Goal: Task Accomplishment & Management: Manage account settings

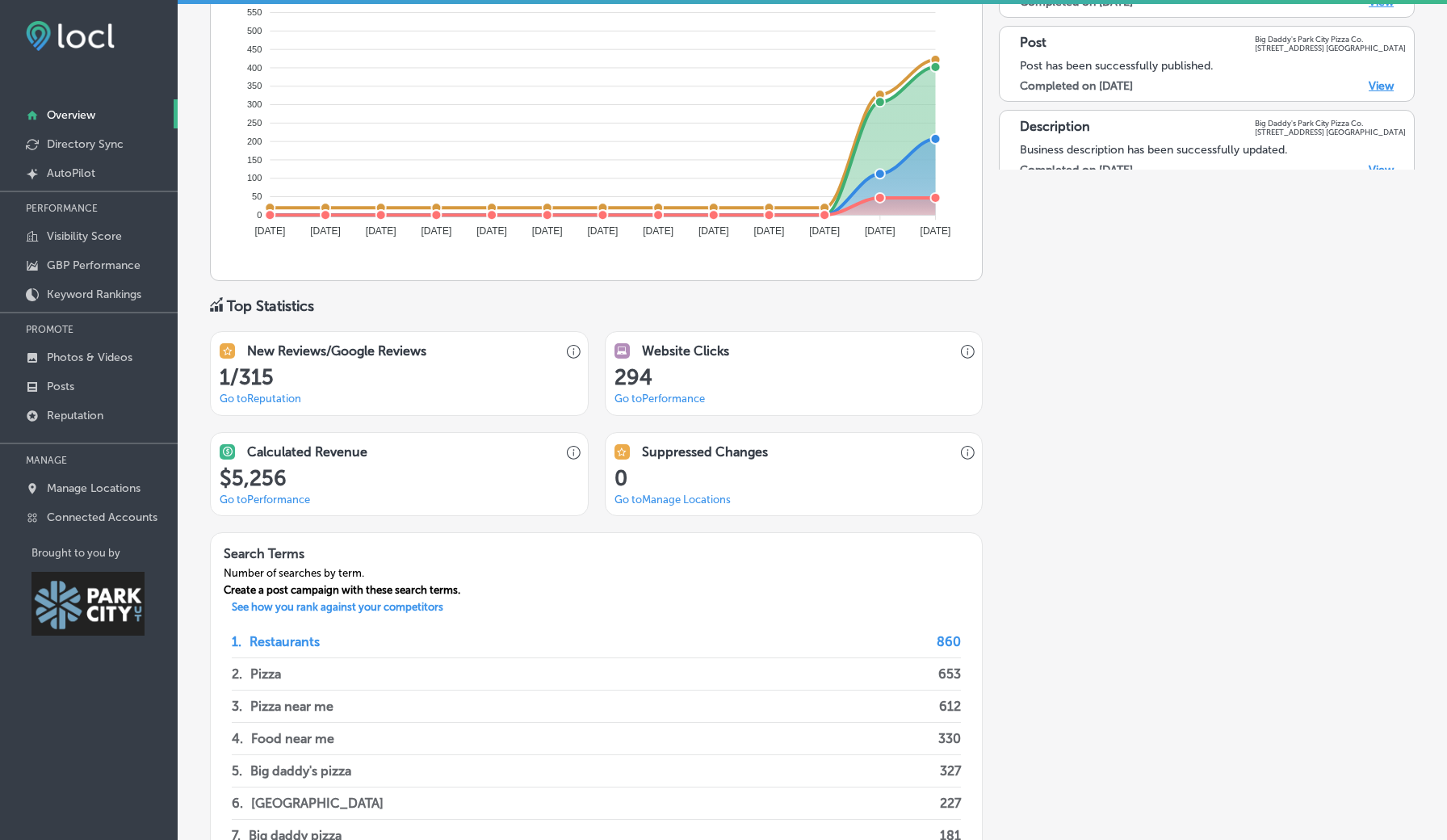
scroll to position [1039, 0]
click at [299, 391] on link "Go to Reputation" at bounding box center [260, 397] width 82 height 12
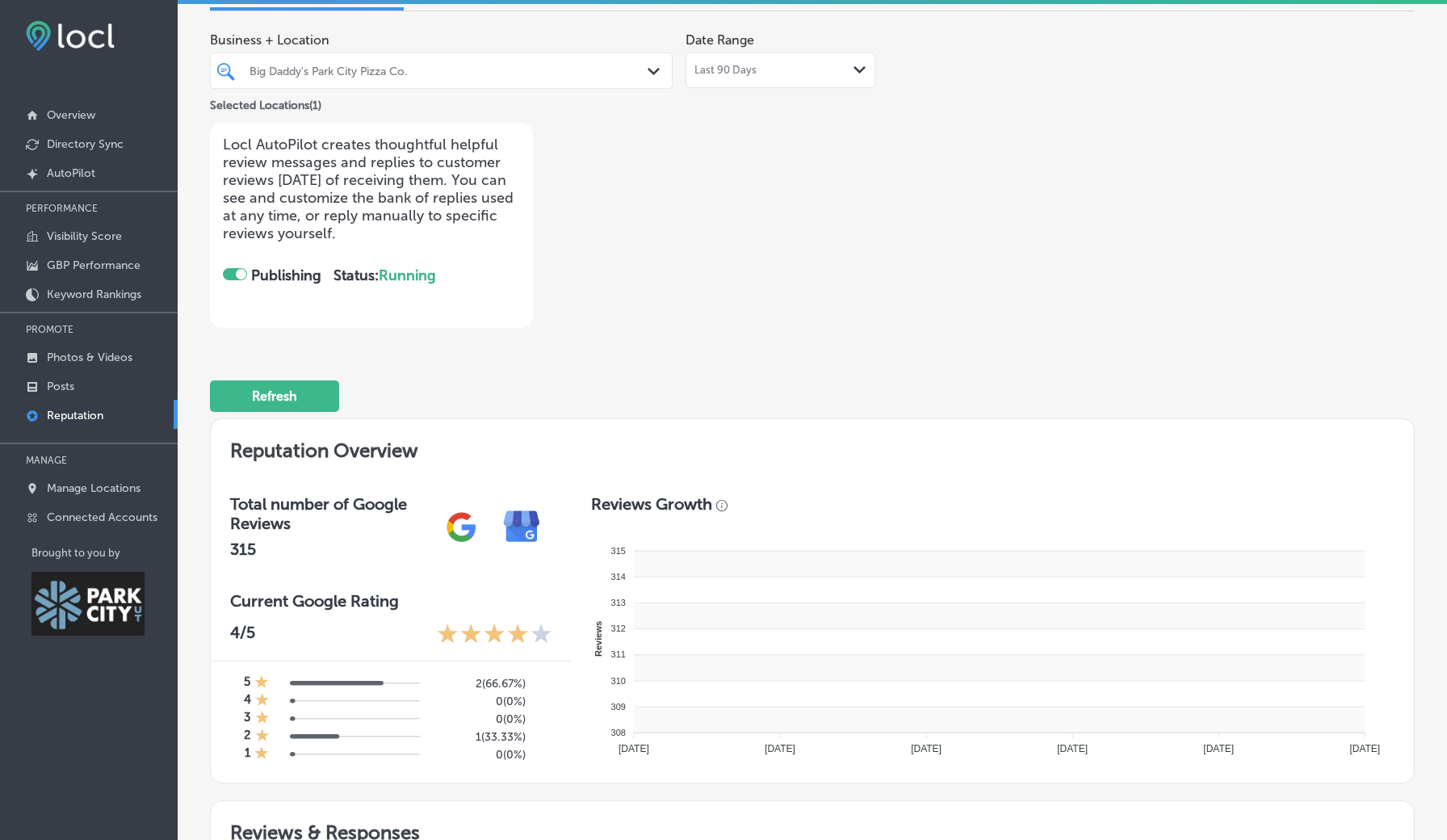
checkbox input "true"
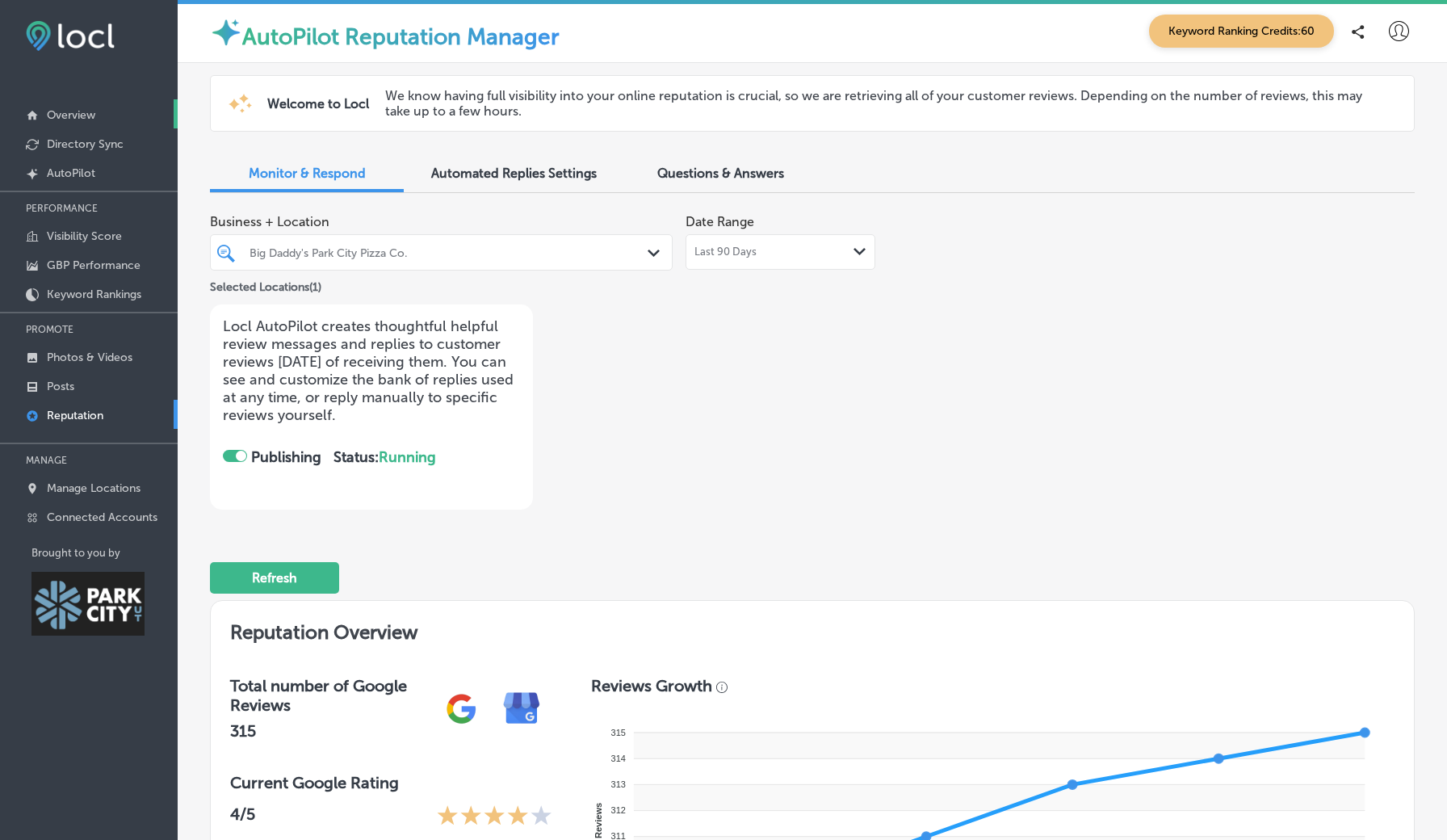
click at [76, 117] on p "Overview" at bounding box center [71, 115] width 49 height 14
